Goal: Information Seeking & Learning: Learn about a topic

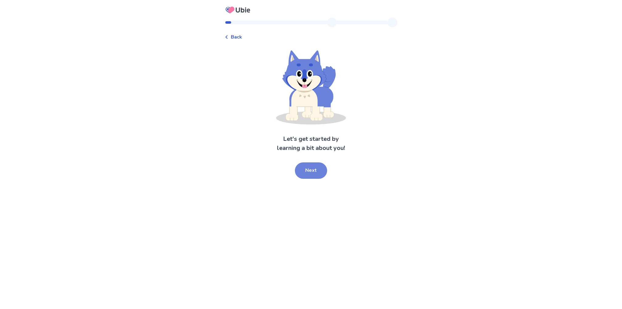
click at [315, 172] on button "Next" at bounding box center [311, 170] width 32 height 16
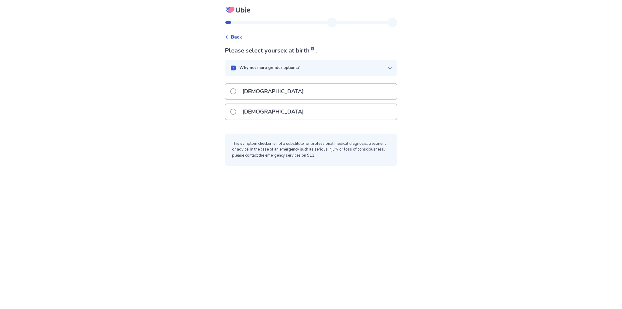
click at [259, 117] on p "[DEMOGRAPHIC_DATA]" at bounding box center [273, 111] width 69 height 15
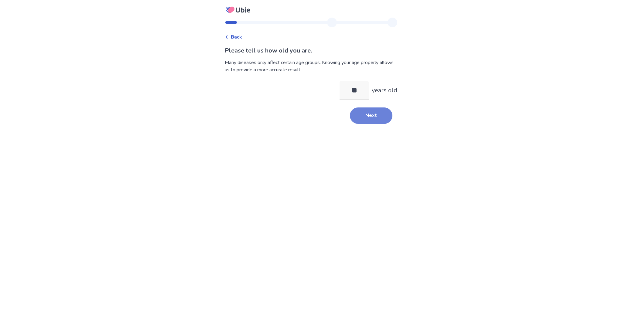
type input "**"
click at [370, 117] on button "Next" at bounding box center [371, 115] width 43 height 16
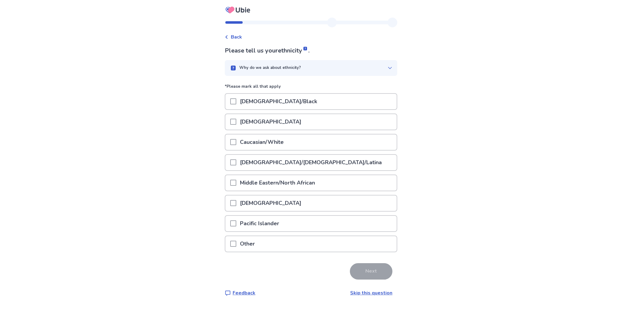
click at [242, 144] on p "Caucasian/White" at bounding box center [261, 141] width 51 height 15
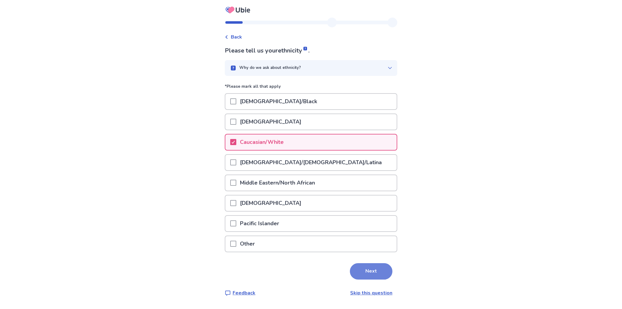
click at [362, 275] on button "Next" at bounding box center [371, 271] width 43 height 16
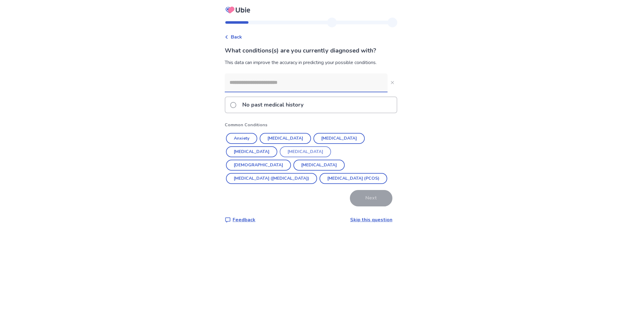
click at [280, 152] on button "[MEDICAL_DATA]" at bounding box center [305, 151] width 51 height 11
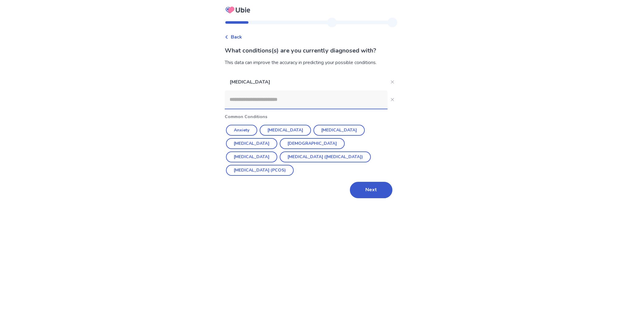
click at [286, 102] on input at bounding box center [306, 99] width 163 height 18
click at [277, 151] on button "[MEDICAL_DATA]" at bounding box center [251, 156] width 51 height 11
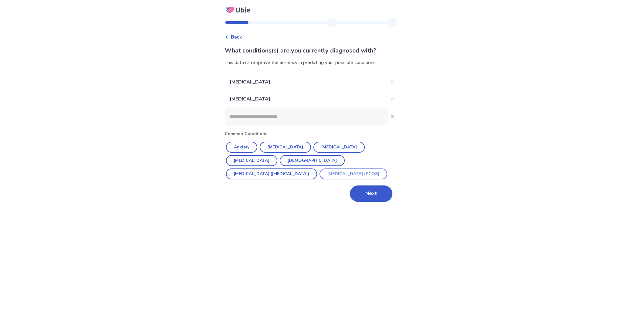
click at [319, 175] on button "[MEDICAL_DATA] (PCOS)" at bounding box center [353, 173] width 68 height 11
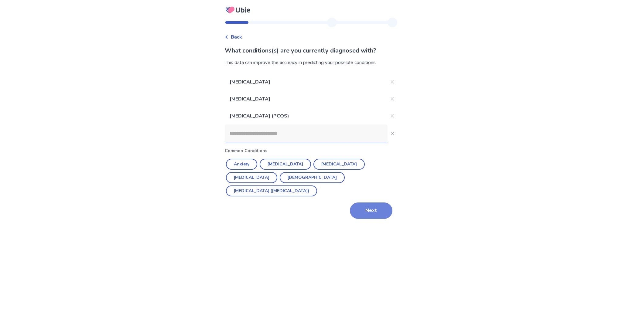
click at [362, 203] on button "Next" at bounding box center [371, 211] width 43 height 16
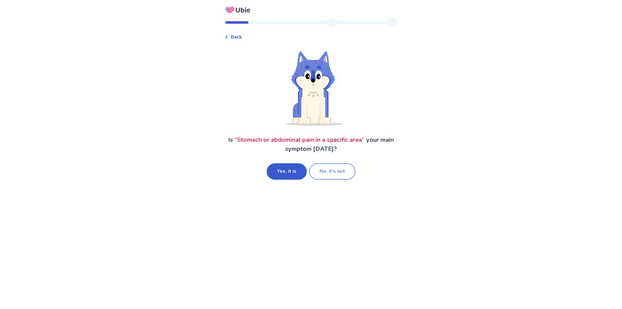
click at [332, 174] on button "No, it's not" at bounding box center [332, 171] width 46 height 16
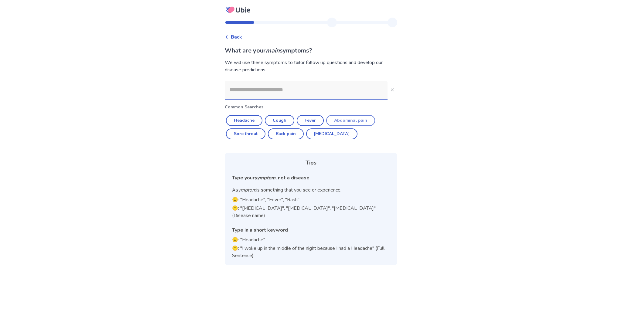
click at [348, 121] on button "Abdominal pain" at bounding box center [350, 120] width 49 height 11
type input "**********"
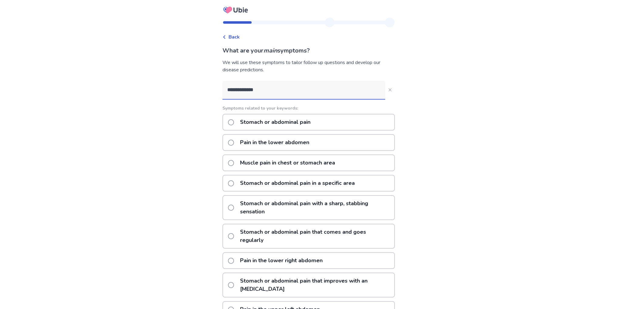
click at [238, 180] on label "Stomach or abdominal pain in a specific area" at bounding box center [293, 182] width 131 height 15
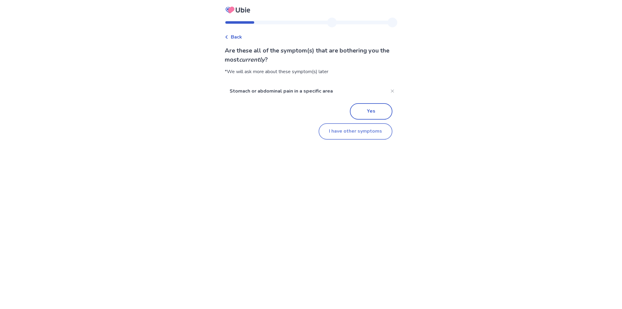
click at [364, 130] on button "I have other symptoms" at bounding box center [355, 131] width 74 height 16
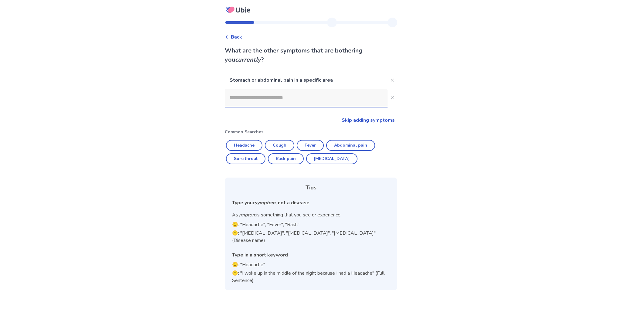
click at [273, 94] on input at bounding box center [306, 98] width 163 height 18
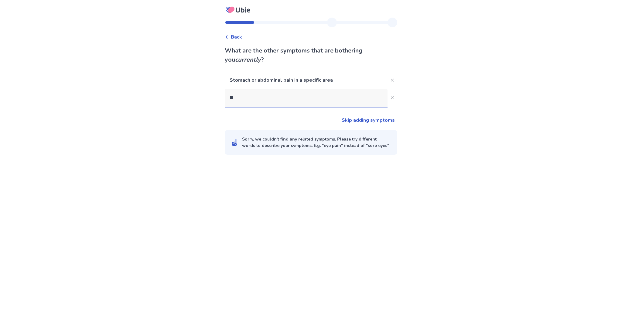
type input "***"
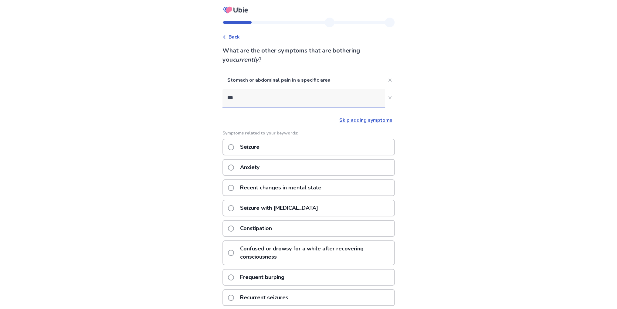
click at [263, 229] on p "Constipation" at bounding box center [256, 228] width 39 height 15
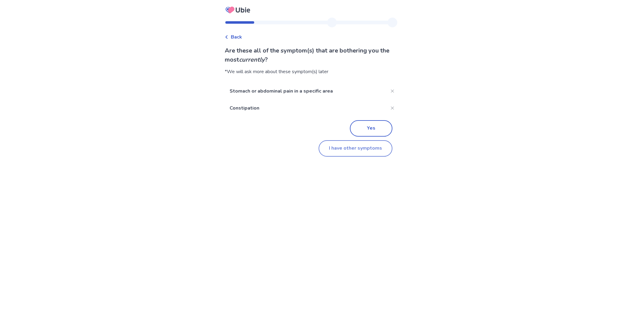
click at [360, 149] on button "I have other symptoms" at bounding box center [355, 148] width 74 height 16
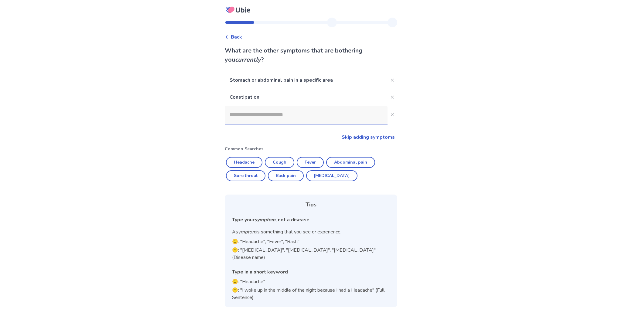
click at [272, 117] on input at bounding box center [306, 115] width 163 height 18
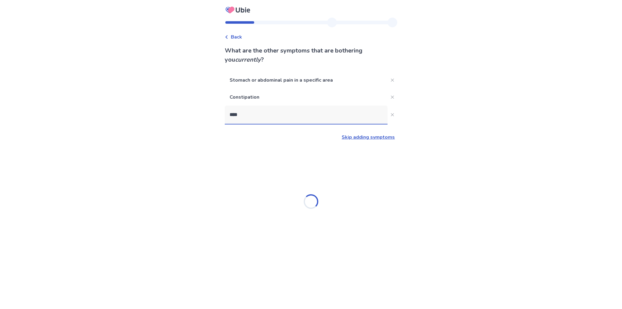
type input "*****"
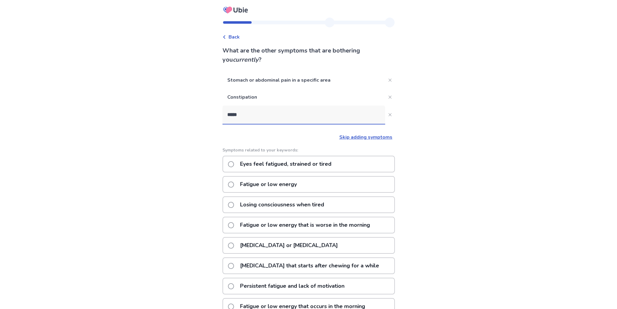
click at [278, 182] on p "Fatigue or low energy" at bounding box center [269, 184] width 64 height 15
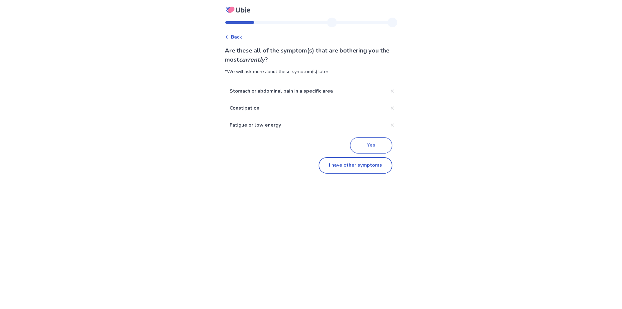
click at [359, 143] on button "Yes" at bounding box center [371, 145] width 43 height 16
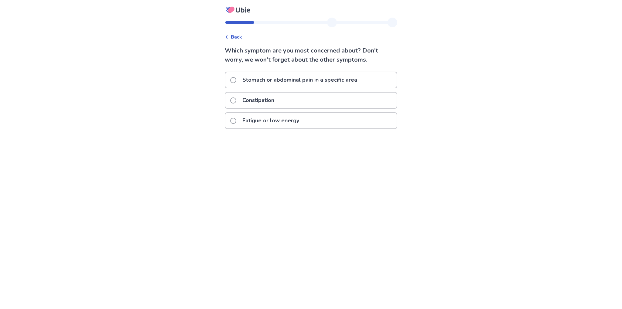
click at [284, 79] on p "Stomach or abdominal pain in a specific area" at bounding box center [300, 79] width 122 height 15
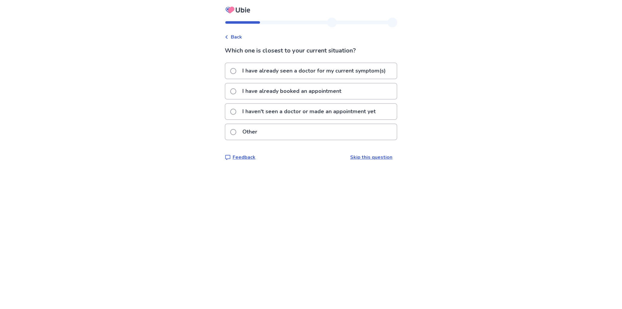
click at [240, 90] on label "I have already booked an appointment" at bounding box center [287, 90] width 115 height 15
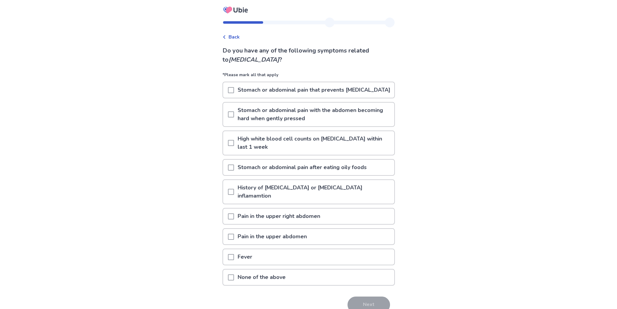
click at [234, 213] on span at bounding box center [231, 216] width 6 height 6
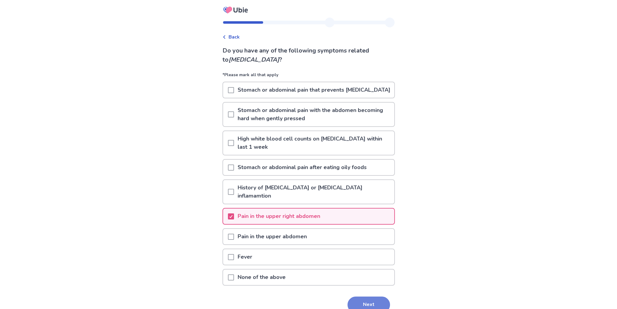
click at [366, 297] on button "Next" at bounding box center [369, 305] width 43 height 16
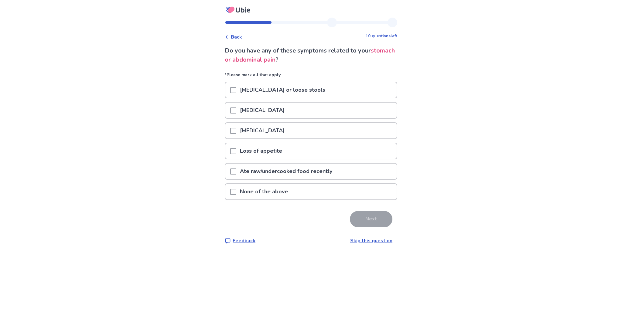
click at [236, 148] on span at bounding box center [233, 151] width 6 height 6
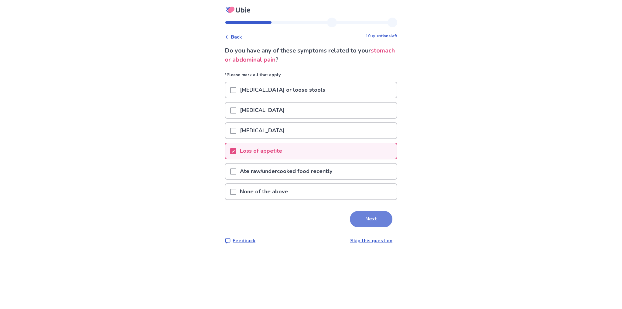
click at [374, 221] on button "Next" at bounding box center [371, 219] width 43 height 16
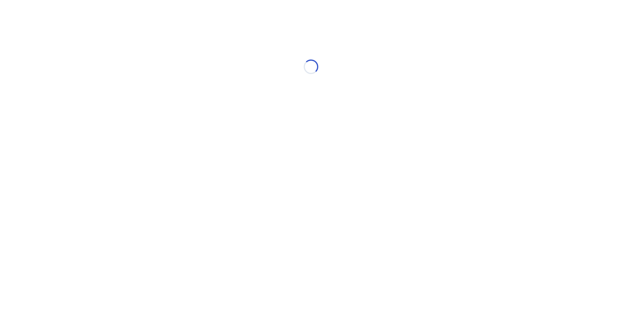
select select "*"
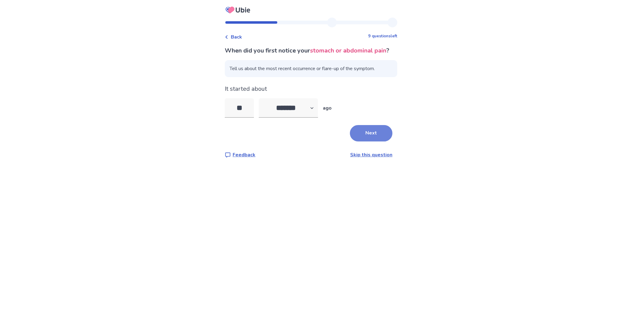
type input "**"
click at [373, 138] on button "Next" at bounding box center [371, 133] width 43 height 16
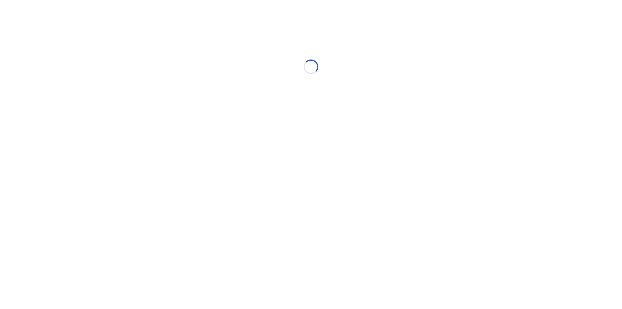
select select "*"
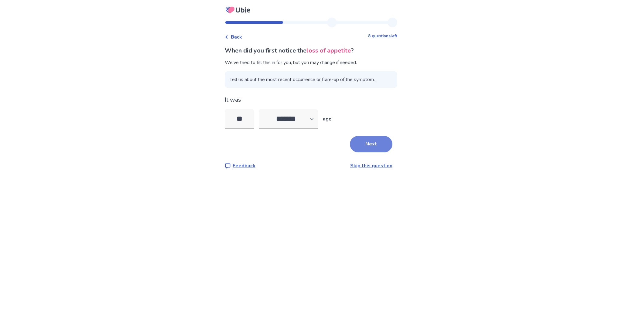
click at [371, 146] on button "Next" at bounding box center [371, 144] width 43 height 16
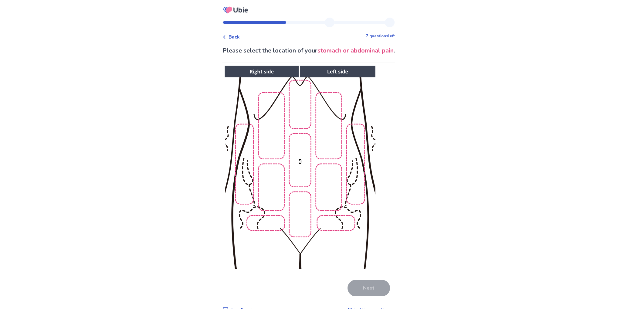
click at [258, 126] on img at bounding box center [300, 168] width 310 height 210
click at [261, 124] on img at bounding box center [300, 168] width 310 height 210
click at [369, 286] on button "Next" at bounding box center [369, 288] width 43 height 16
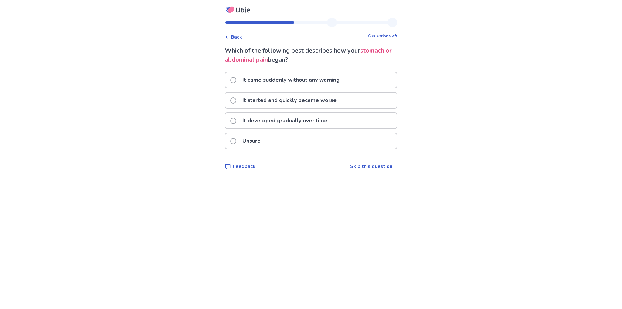
click at [236, 78] on span at bounding box center [233, 80] width 6 height 6
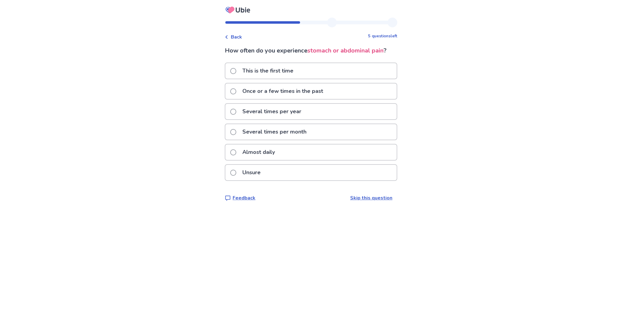
click at [236, 90] on span at bounding box center [233, 91] width 6 height 6
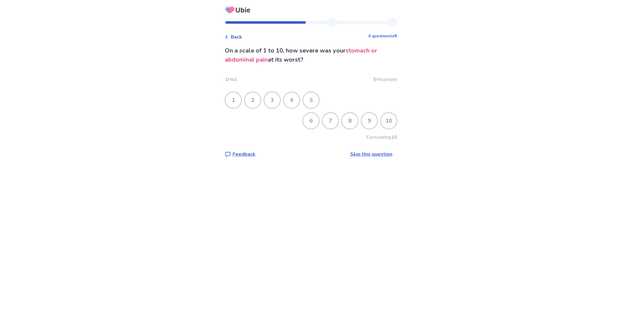
click at [345, 122] on div "8" at bounding box center [350, 121] width 16 height 16
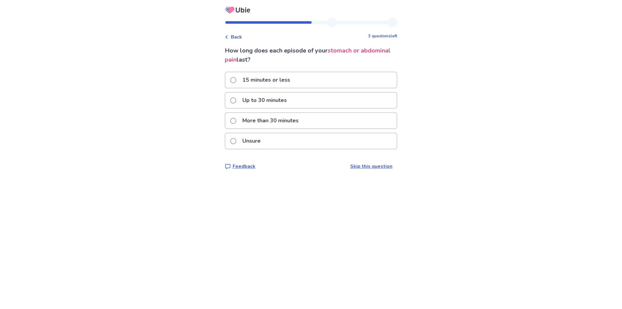
click at [254, 82] on p "15 minutes or less" at bounding box center [266, 79] width 55 height 15
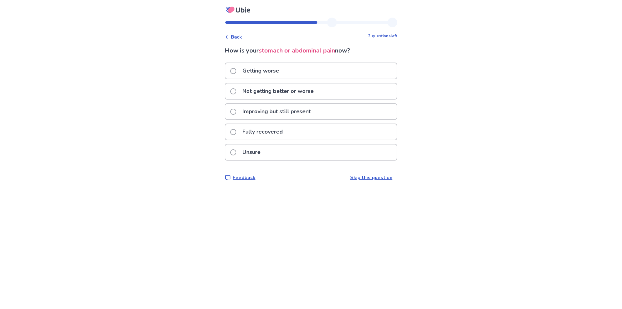
click at [236, 111] on span at bounding box center [233, 112] width 6 height 6
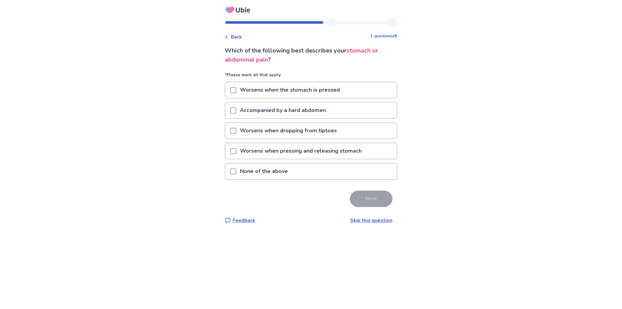
click at [235, 89] on span at bounding box center [233, 90] width 6 height 6
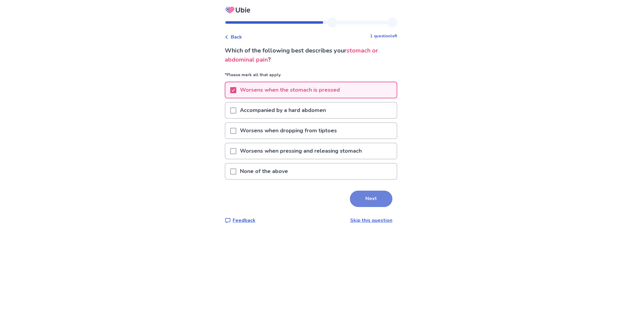
click at [376, 198] on button "Next" at bounding box center [371, 199] width 43 height 16
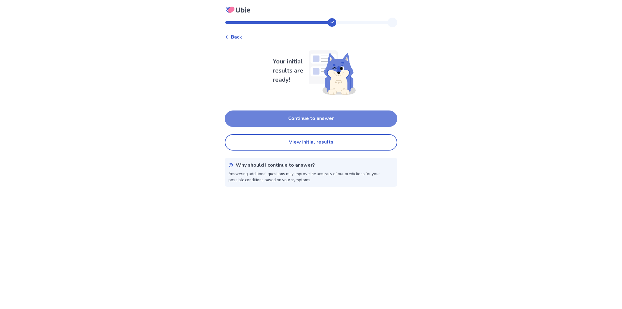
click at [339, 117] on button "Continue to answer" at bounding box center [311, 119] width 172 height 16
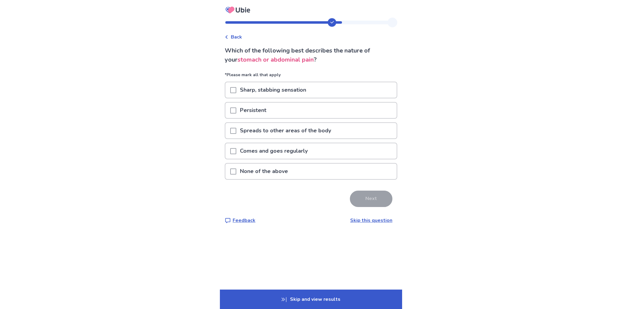
click at [234, 108] on span at bounding box center [233, 110] width 6 height 6
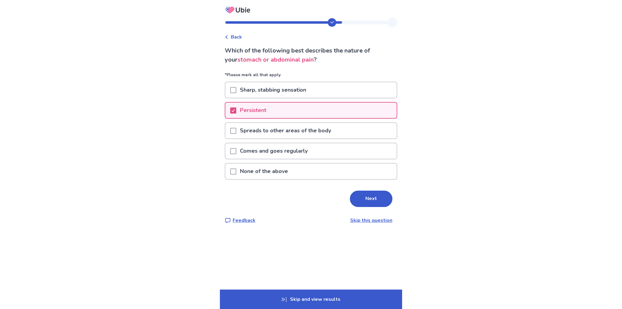
click at [236, 147] on div at bounding box center [233, 150] width 6 height 15
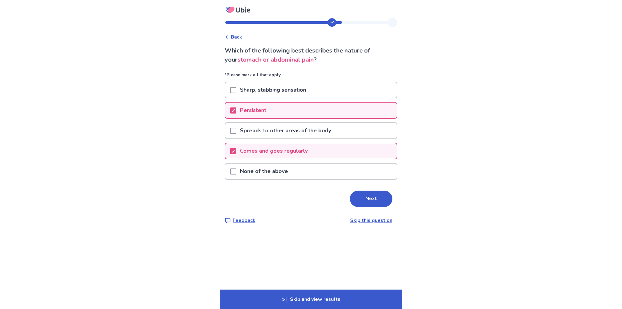
click at [232, 150] on div "Comes and goes regularly" at bounding box center [310, 150] width 171 height 15
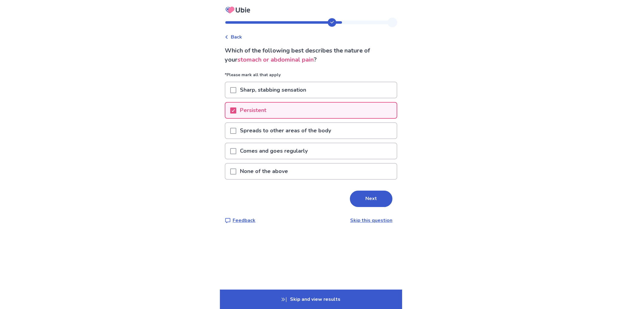
click at [363, 195] on button "Next" at bounding box center [371, 199] width 43 height 16
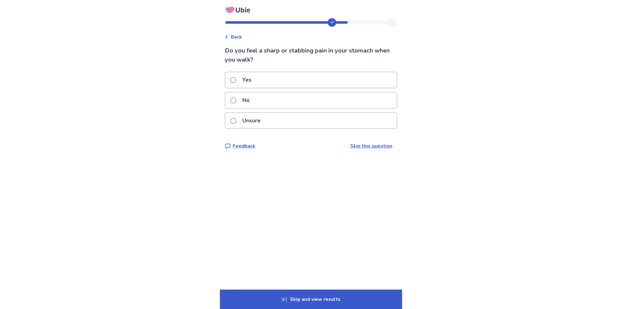
click at [252, 100] on p "No" at bounding box center [246, 100] width 15 height 15
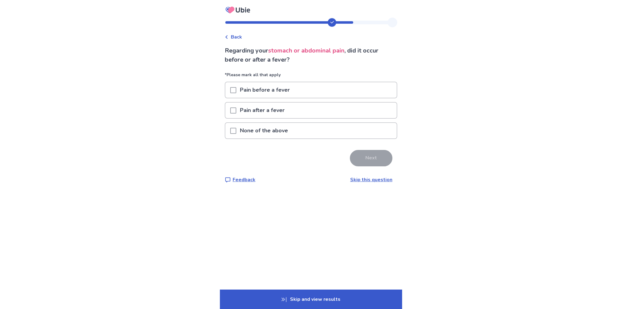
click at [300, 129] on div "None of the above" at bounding box center [310, 130] width 171 height 15
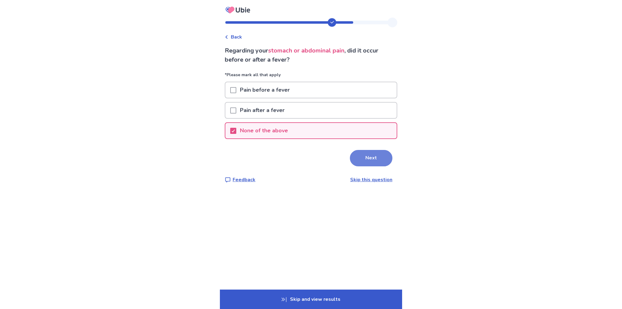
click at [363, 158] on button "Next" at bounding box center [371, 158] width 43 height 16
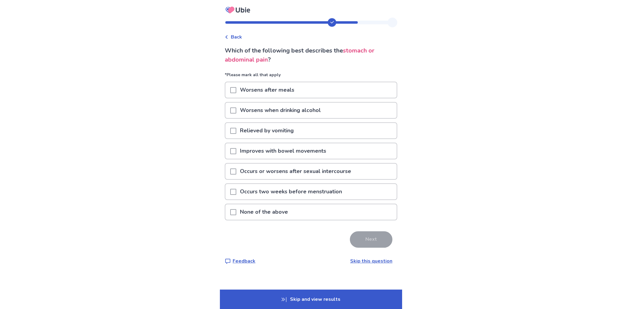
click at [330, 213] on div "None of the above" at bounding box center [310, 211] width 171 height 15
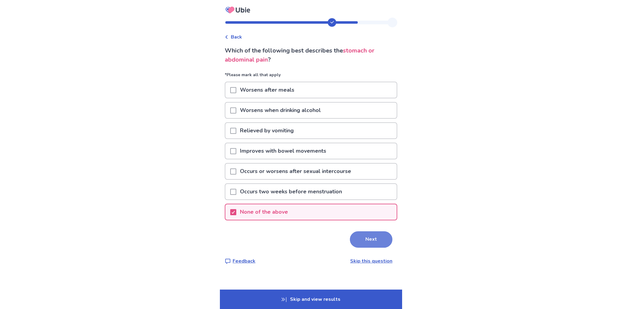
click at [359, 236] on button "Next" at bounding box center [371, 239] width 43 height 16
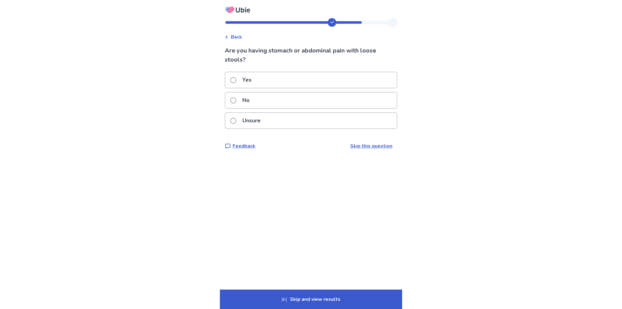
click at [327, 101] on div "No" at bounding box center [310, 100] width 171 height 15
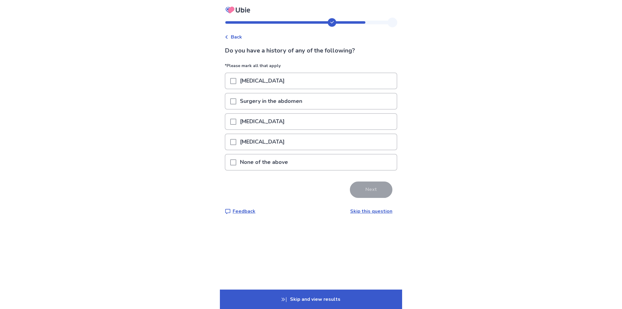
click at [311, 100] on div "Surgery in the abdomen" at bounding box center [310, 101] width 171 height 15
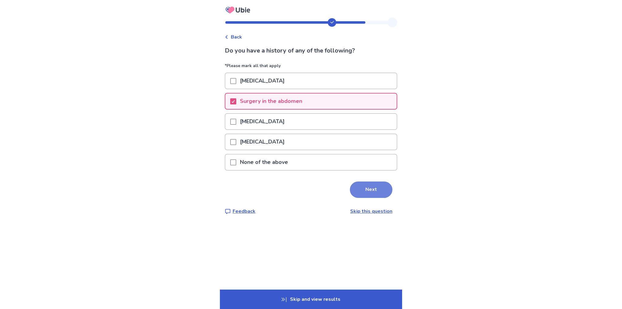
click at [365, 188] on button "Next" at bounding box center [371, 190] width 43 height 16
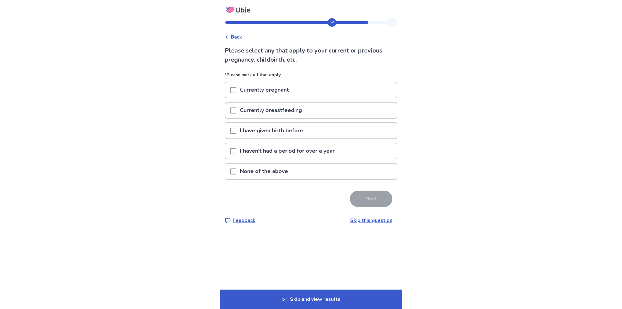
click at [236, 128] on span at bounding box center [233, 131] width 6 height 6
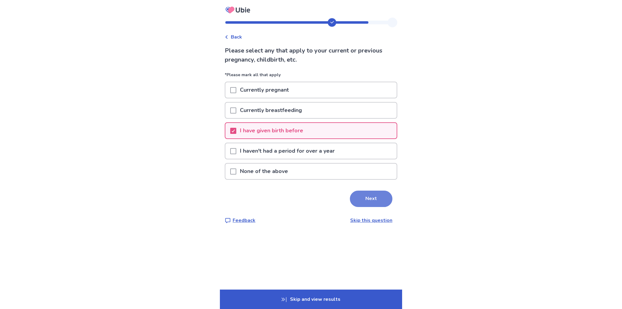
click at [375, 196] on button "Next" at bounding box center [371, 199] width 43 height 16
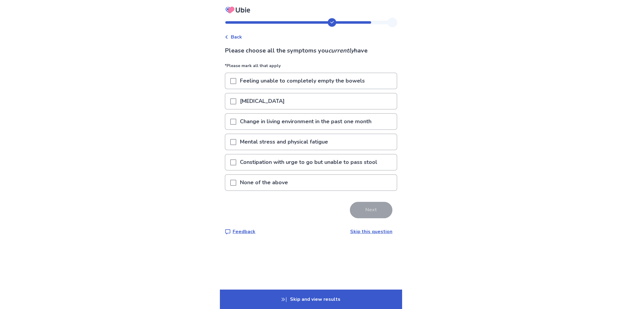
click at [233, 79] on span at bounding box center [233, 81] width 6 height 6
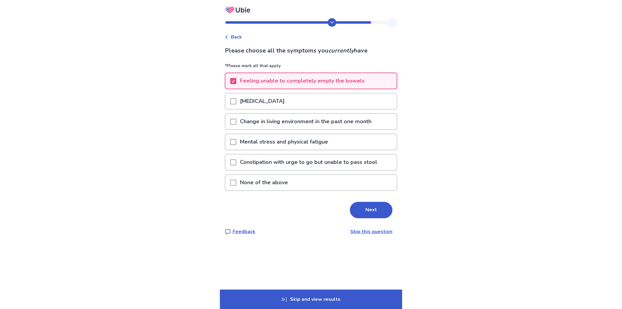
drag, startPoint x: 227, startPoint y: 136, endPoint x: 238, endPoint y: 145, distance: 13.9
click at [232, 140] on div "Back Please choose all the symptoms you currently have *Please mark all that ap…" at bounding box center [311, 131] width 182 height 227
click at [236, 141] on span at bounding box center [233, 142] width 6 height 6
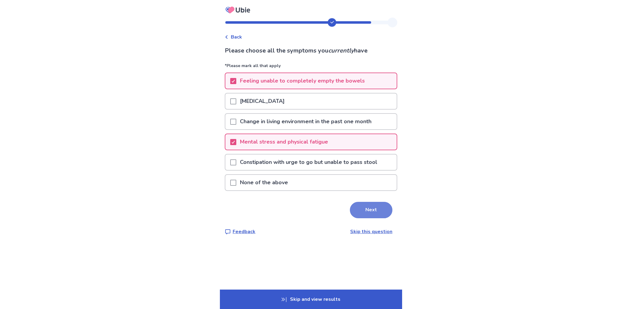
click at [363, 208] on button "Next" at bounding box center [371, 210] width 43 height 16
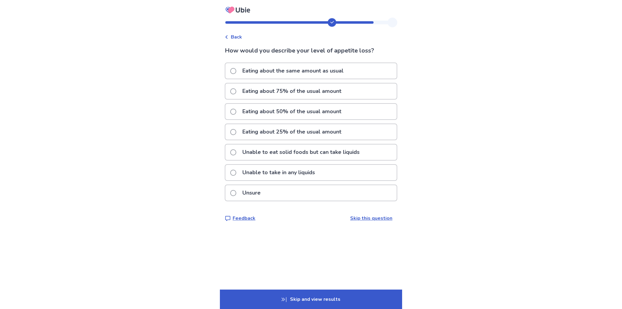
click at [233, 95] on label "Eating about 75% of the usual amount" at bounding box center [287, 90] width 115 height 15
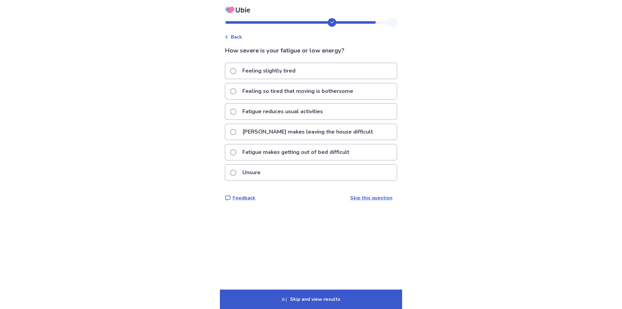
click at [235, 113] on label "Fatigue reduces usual activities" at bounding box center [278, 111] width 96 height 15
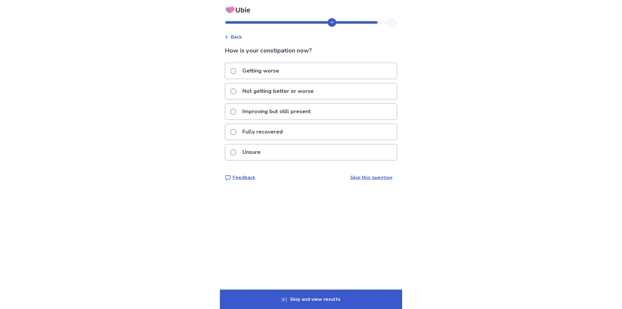
click at [236, 92] on span at bounding box center [233, 91] width 6 height 6
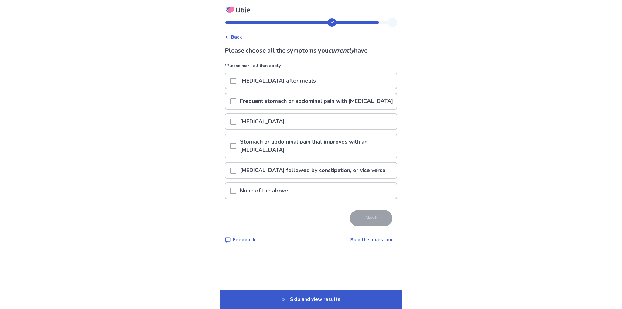
click at [234, 190] on span at bounding box center [233, 191] width 6 height 6
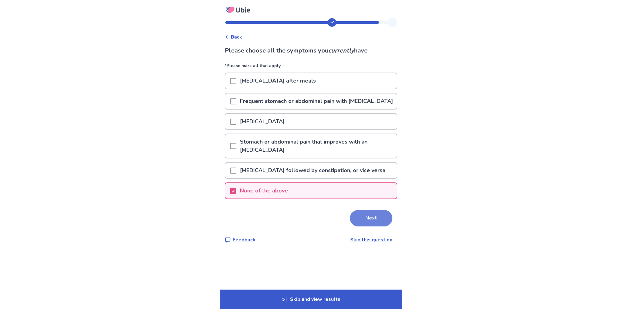
click at [370, 218] on button "Next" at bounding box center [371, 218] width 43 height 16
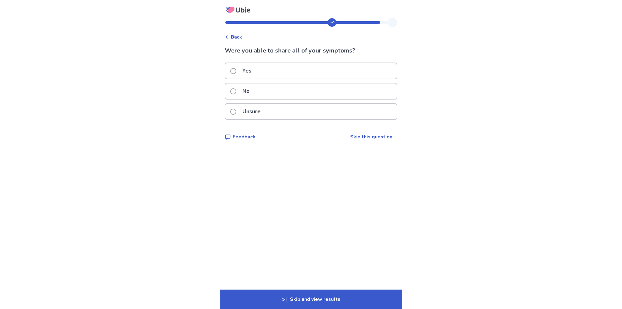
click at [252, 70] on p "Yes" at bounding box center [247, 70] width 16 height 15
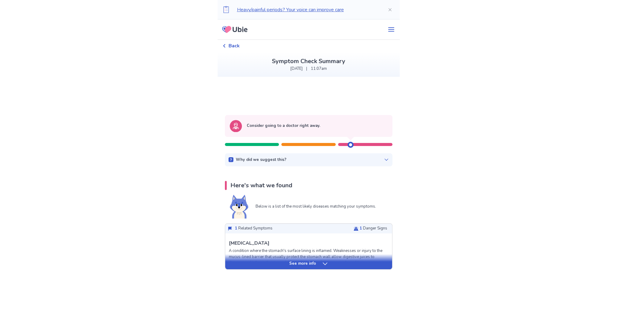
scroll to position [30, 0]
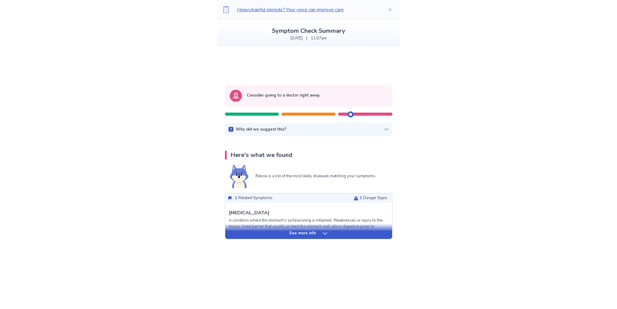
click at [384, 129] on icon at bounding box center [386, 129] width 5 height 5
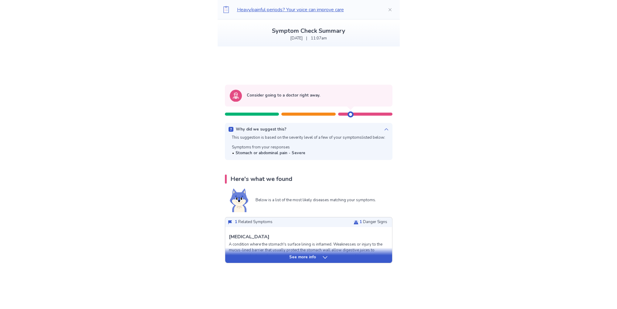
scroll to position [61, 0]
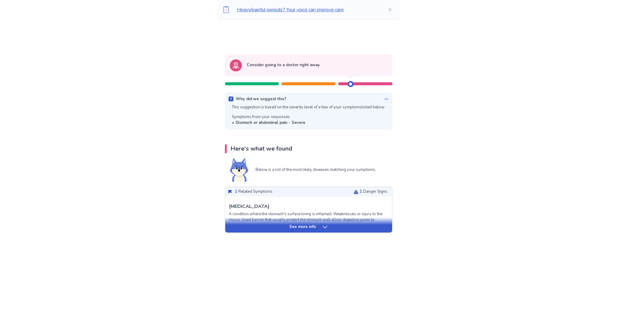
click at [292, 227] on p "See more info" at bounding box center [302, 227] width 27 height 6
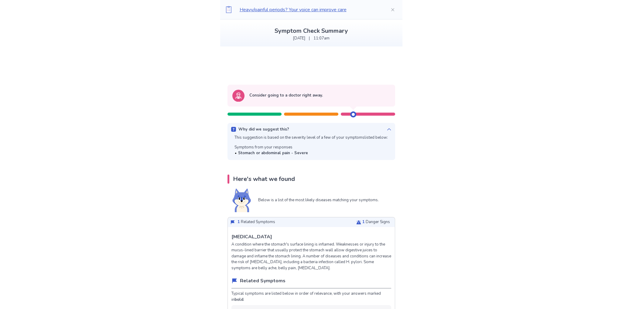
scroll to position [0, 0]
